Goal: Task Accomplishment & Management: Manage account settings

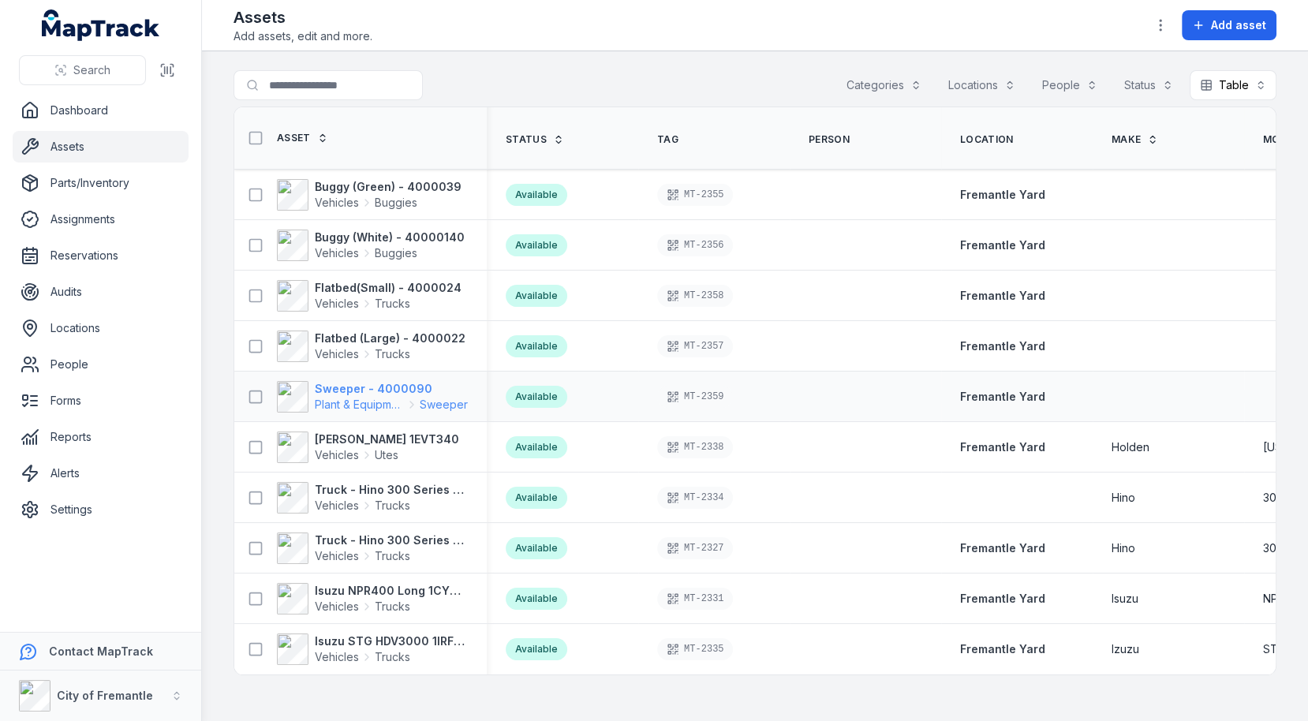
click at [376, 397] on span "Plant & Equipment" at bounding box center [359, 405] width 89 height 16
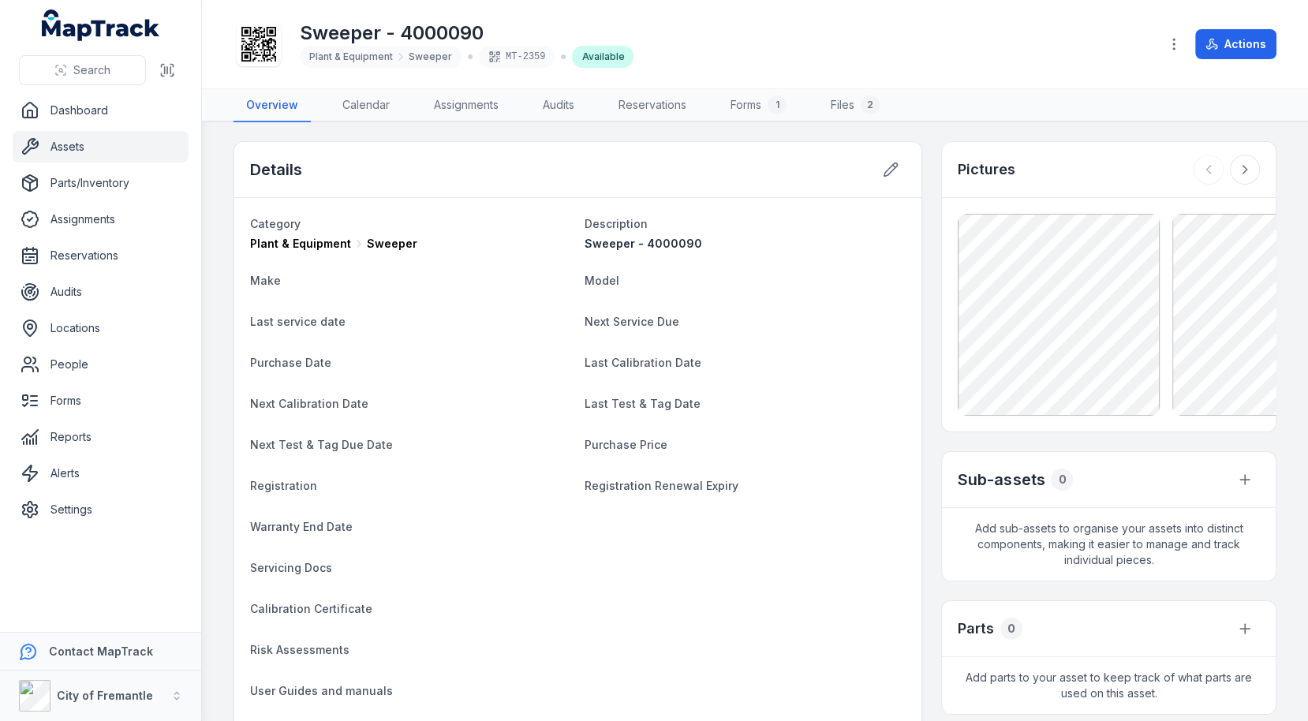
click at [271, 61] on icon at bounding box center [258, 44] width 35 height 35
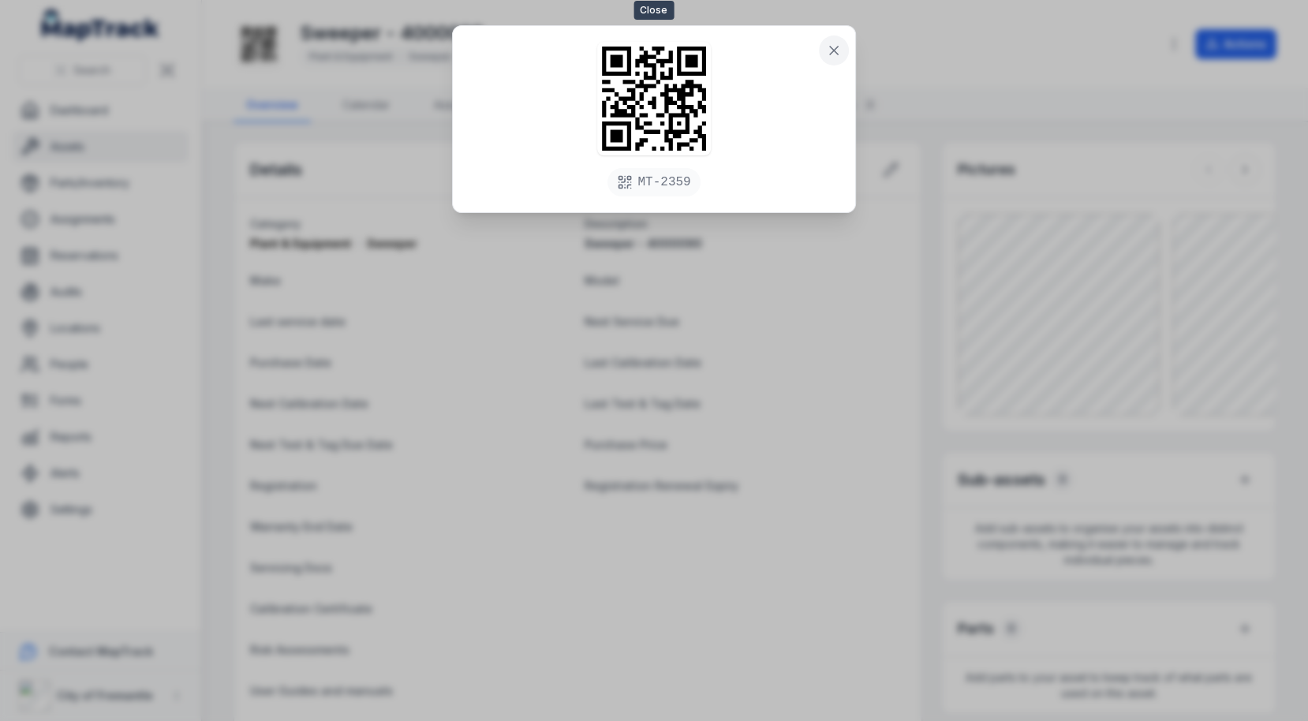
click at [836, 47] on icon at bounding box center [834, 51] width 8 height 8
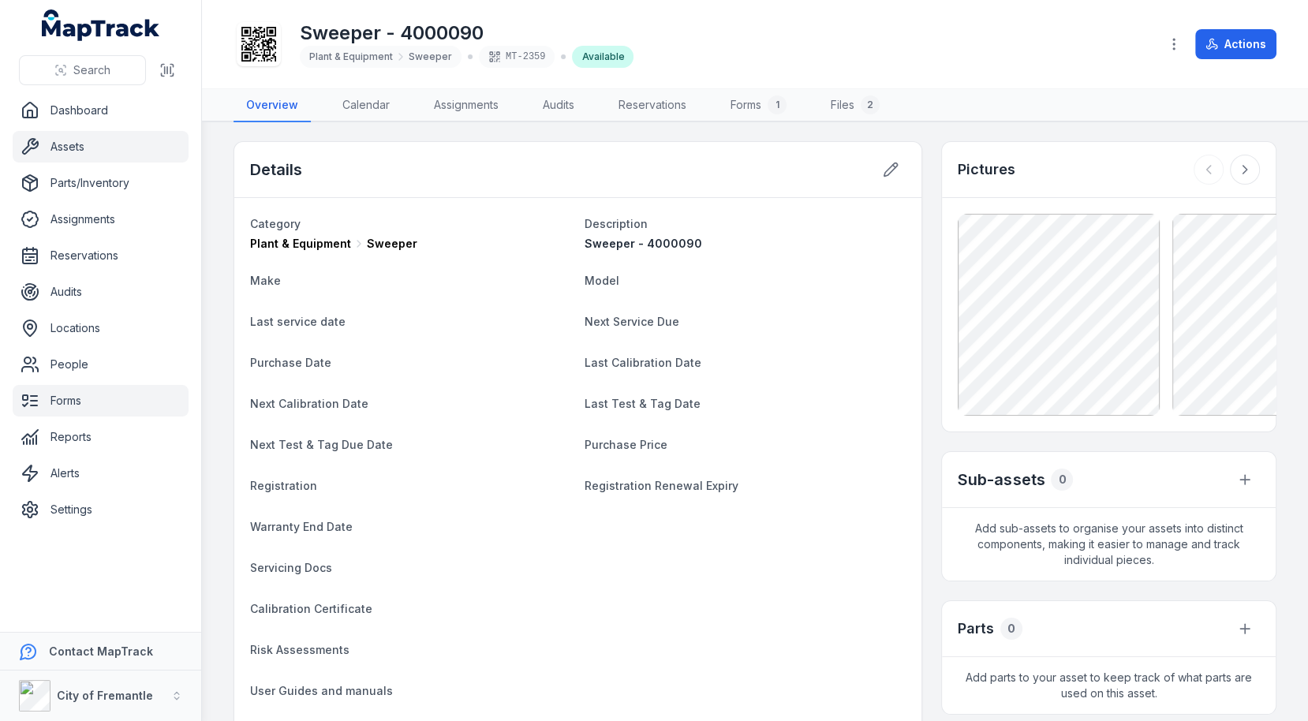
click at [92, 388] on link "Forms" at bounding box center [101, 401] width 176 height 32
click at [463, 356] on dt "Purchase Date" at bounding box center [411, 362] width 322 height 19
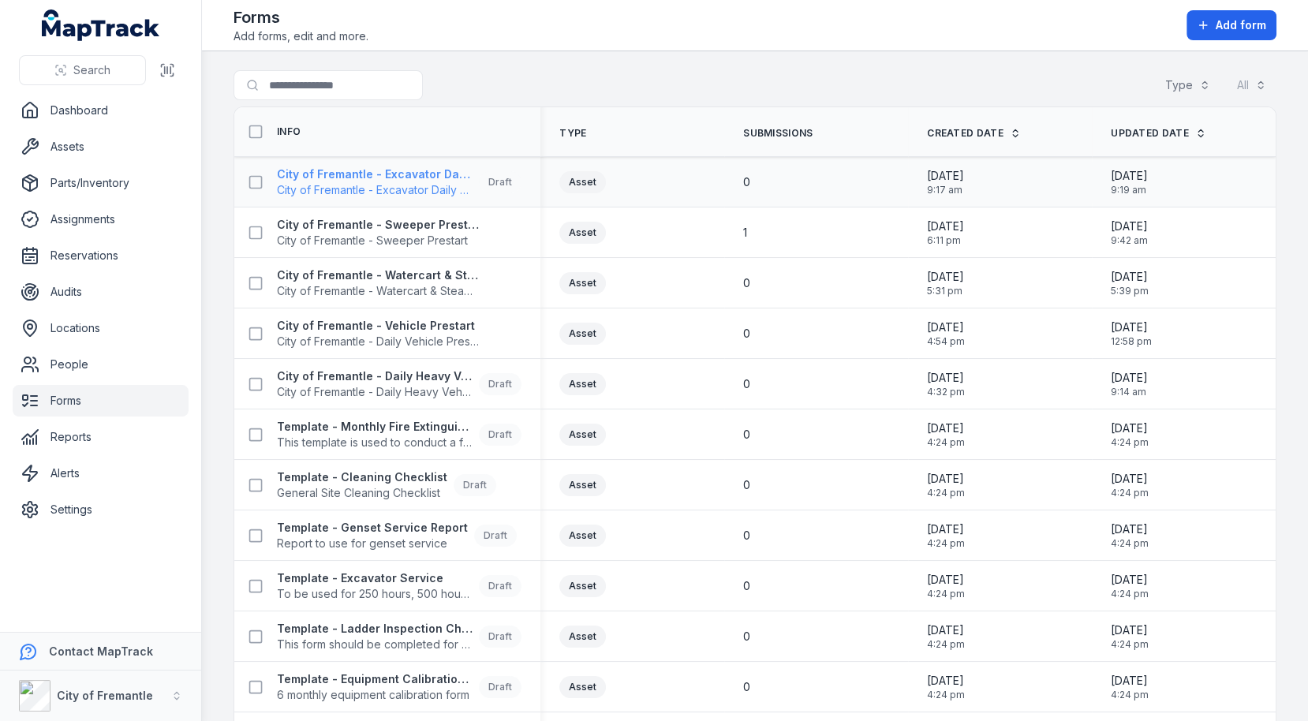
click at [428, 193] on span "City of Fremantle - Excavator Daily Pre-start Checklist" at bounding box center [375, 190] width 196 height 16
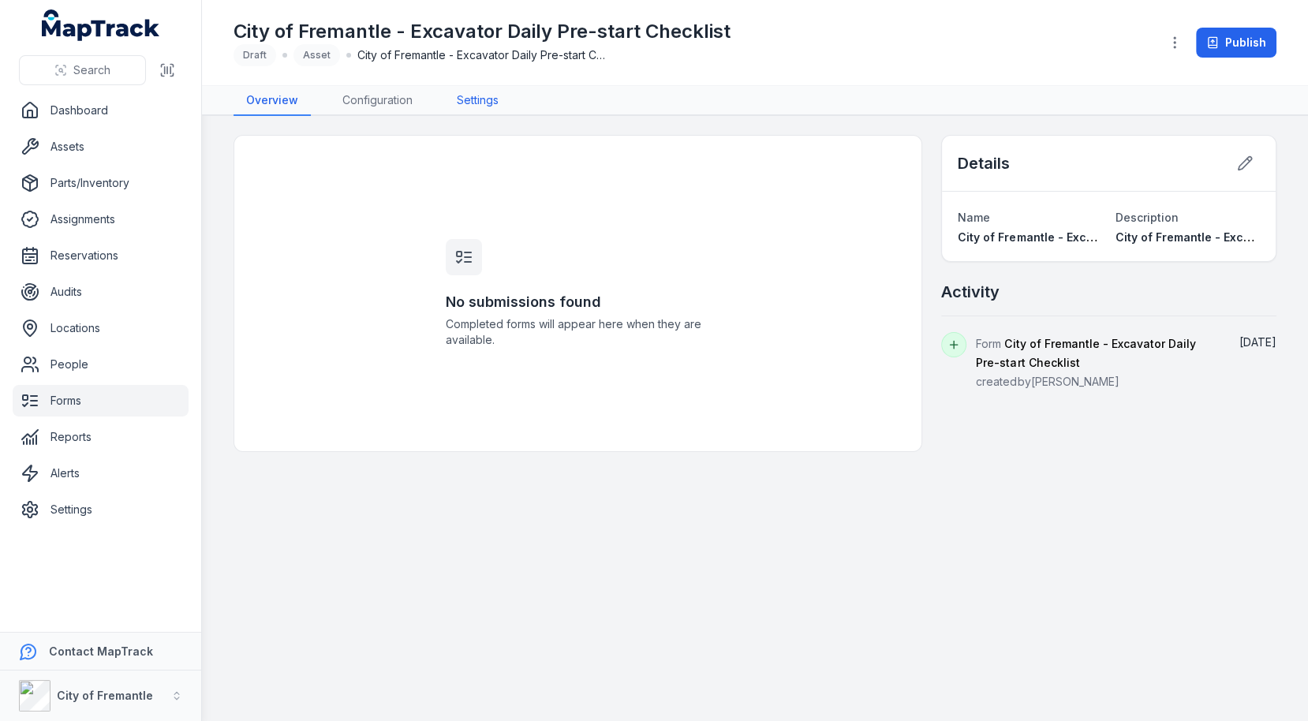
click at [470, 108] on link "Settings" at bounding box center [477, 101] width 67 height 30
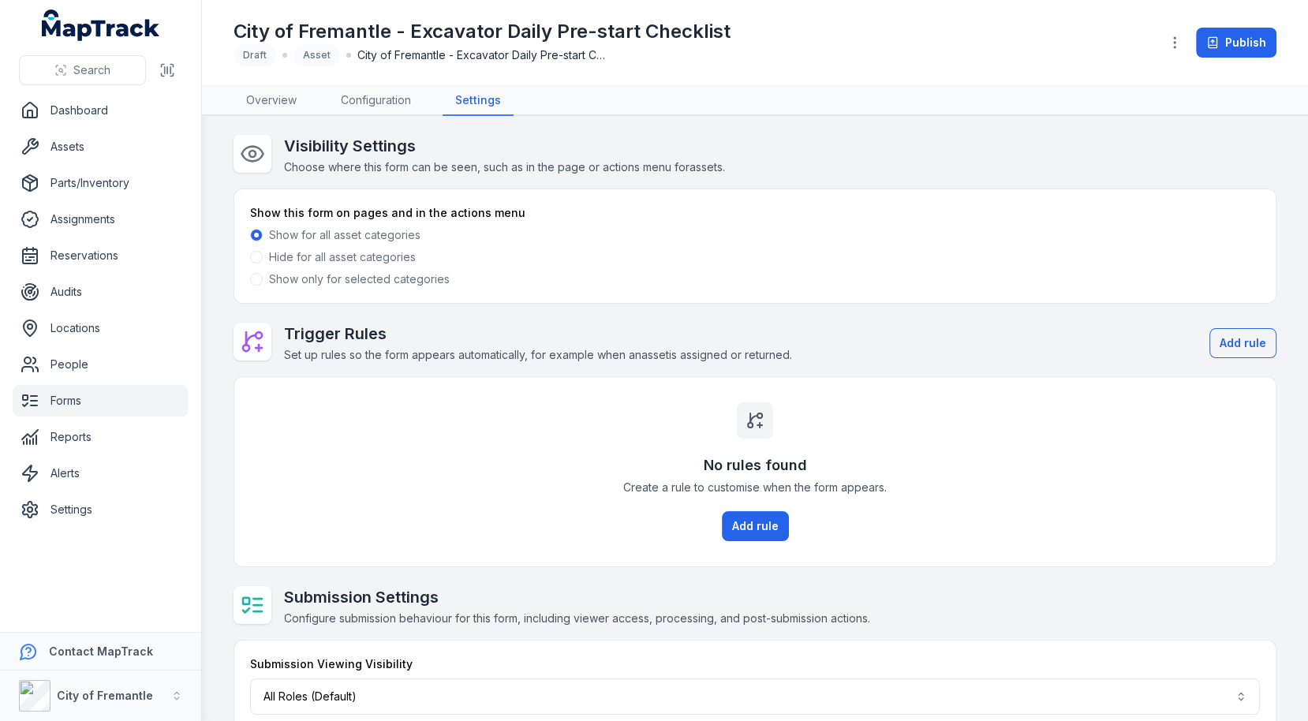
click at [413, 285] on label "Show only for selected categories" at bounding box center [359, 279] width 181 height 16
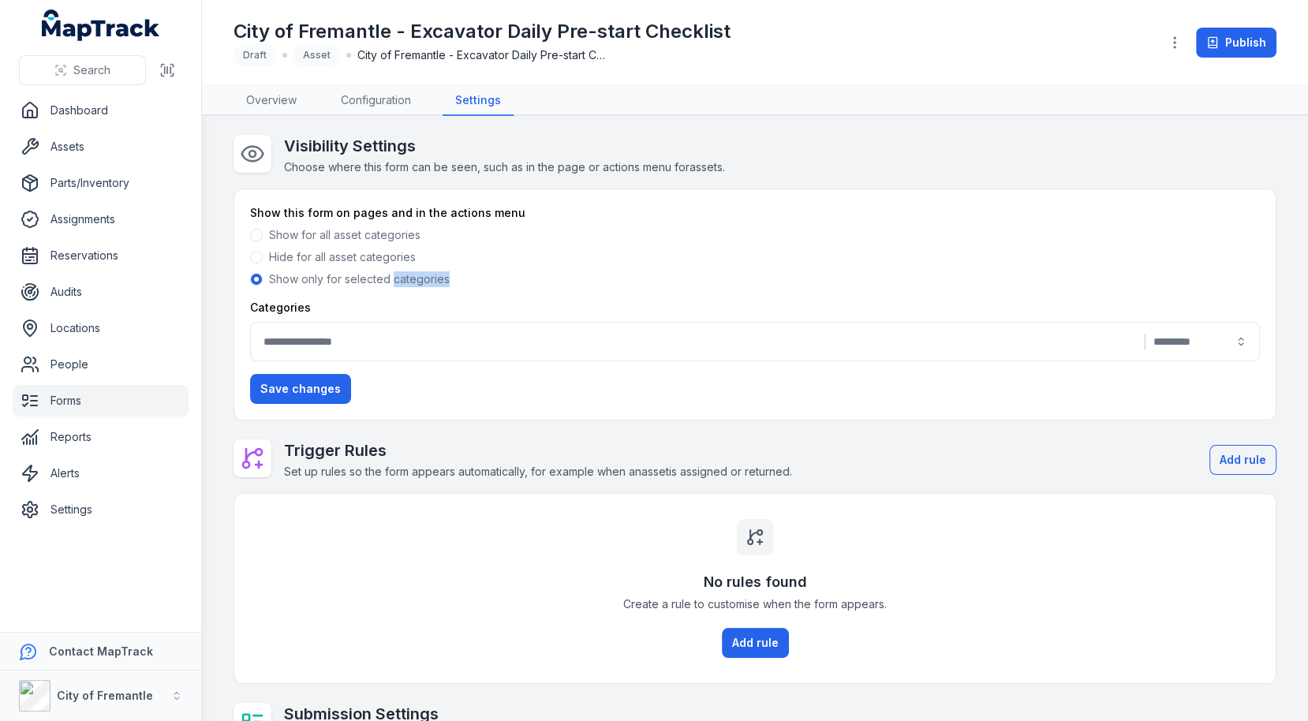
click at [413, 285] on label "Show only for selected categories" at bounding box center [359, 279] width 181 height 16
copy div "Show only for selected categories"
